Goal: Task Accomplishment & Management: Complete application form

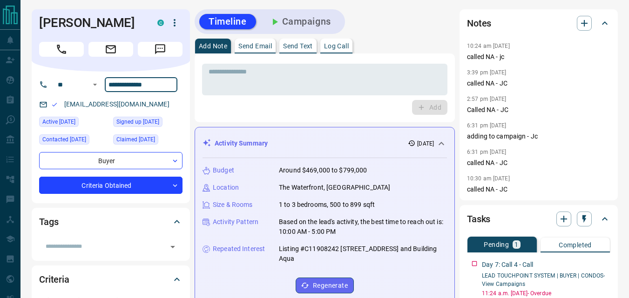
click at [153, 86] on input "**********" at bounding box center [141, 84] width 73 height 15
click at [259, 102] on div "Add" at bounding box center [324, 107] width 245 height 15
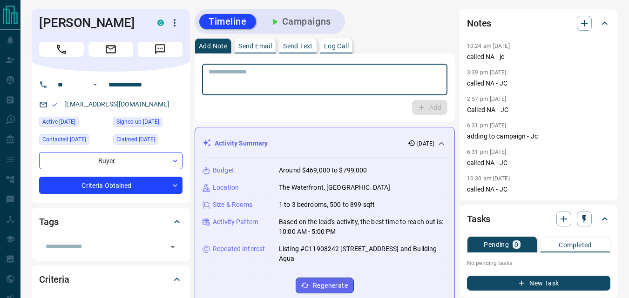
click at [258, 84] on textarea at bounding box center [324, 80] width 232 height 24
type textarea "**********"
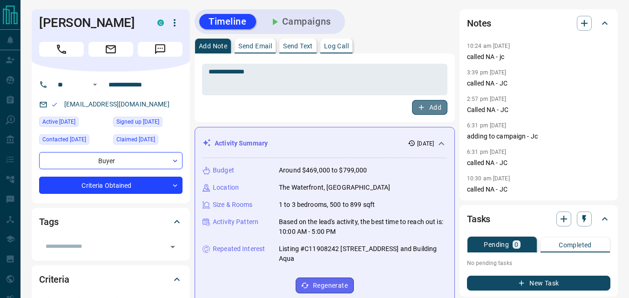
click at [420, 110] on icon "button" at bounding box center [421, 107] width 8 height 8
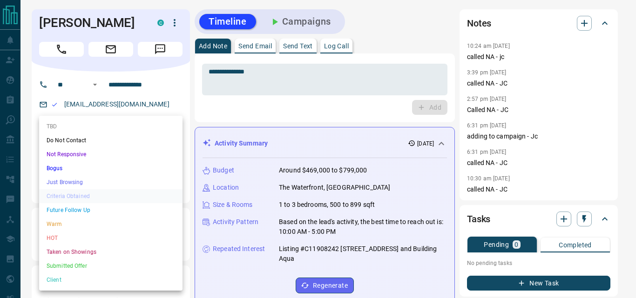
click at [93, 180] on li "Just Browsing" at bounding box center [110, 182] width 143 height 14
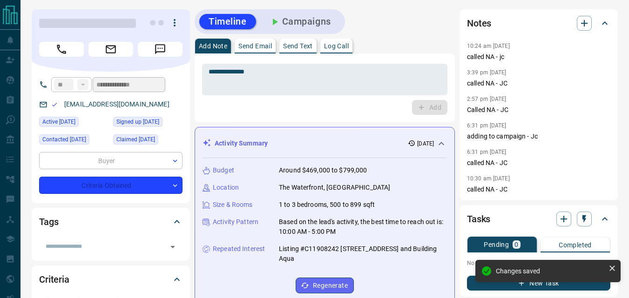
type input "*"
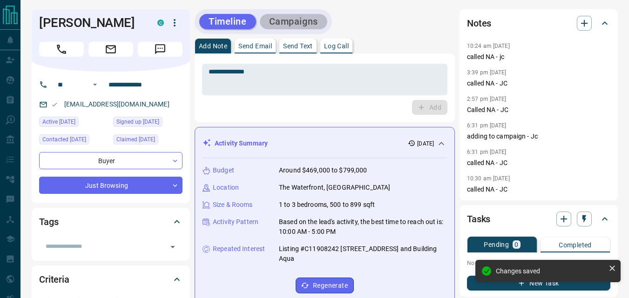
click at [317, 26] on button "Campaigns" at bounding box center [293, 21] width 67 height 15
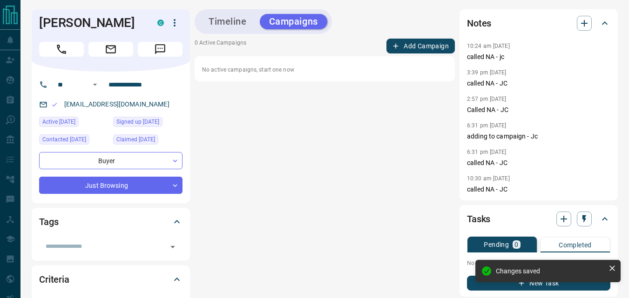
click at [422, 49] on button "Add Campaign" at bounding box center [420, 46] width 68 height 15
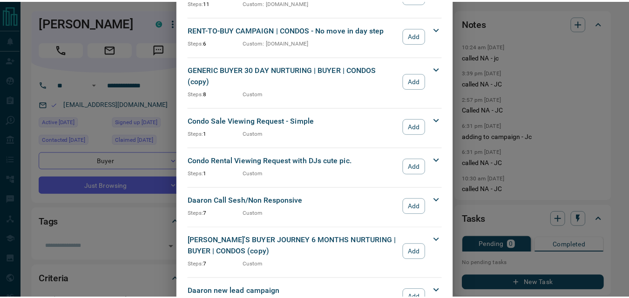
scroll to position [1287, 0]
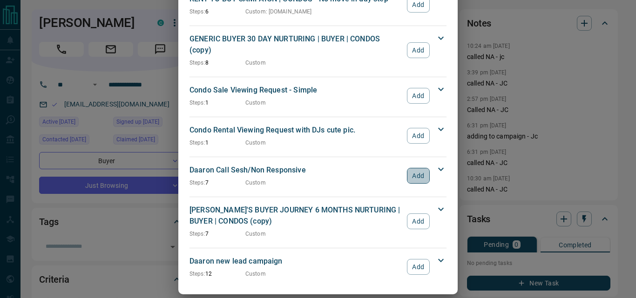
click at [411, 168] on button "Add" at bounding box center [418, 176] width 23 height 16
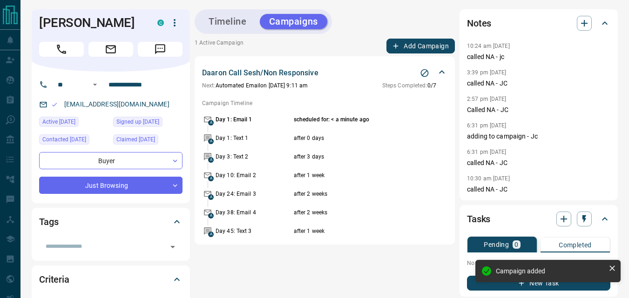
click at [224, 14] on button "Timeline" at bounding box center [227, 21] width 57 height 15
